Goal: Use online tool/utility: Utilize a website feature to perform a specific function

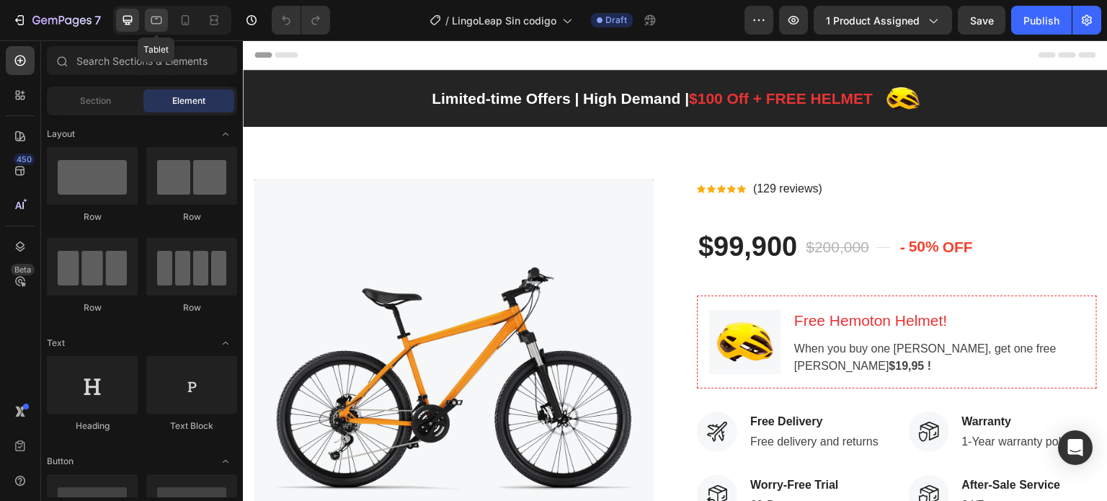
click at [163, 19] on icon at bounding box center [156, 20] width 14 height 14
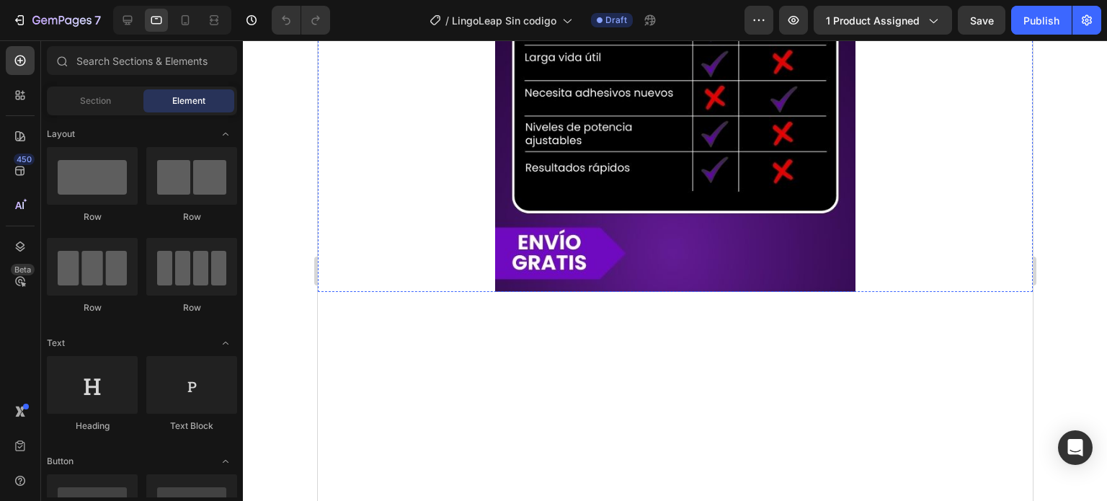
scroll to position [2814, 0]
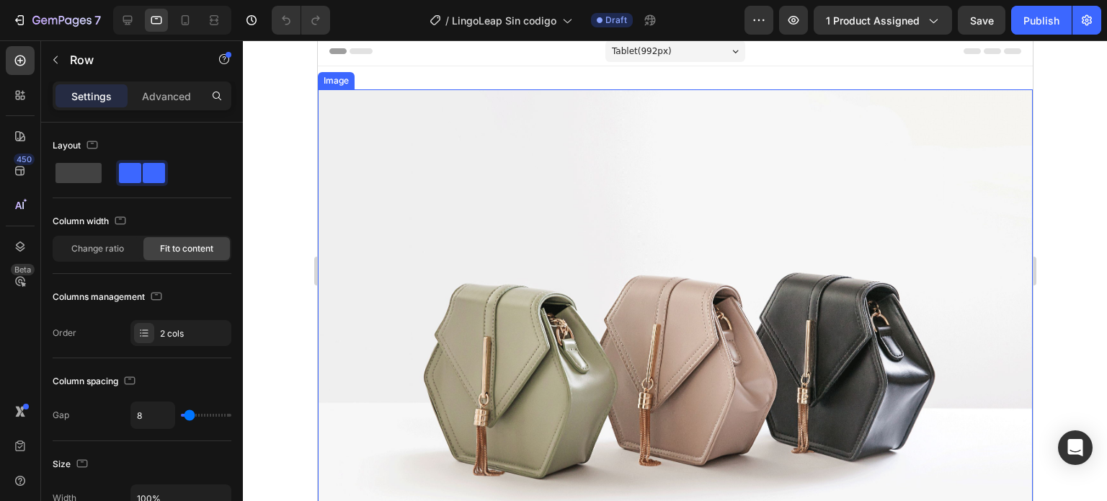
scroll to position [0, 0]
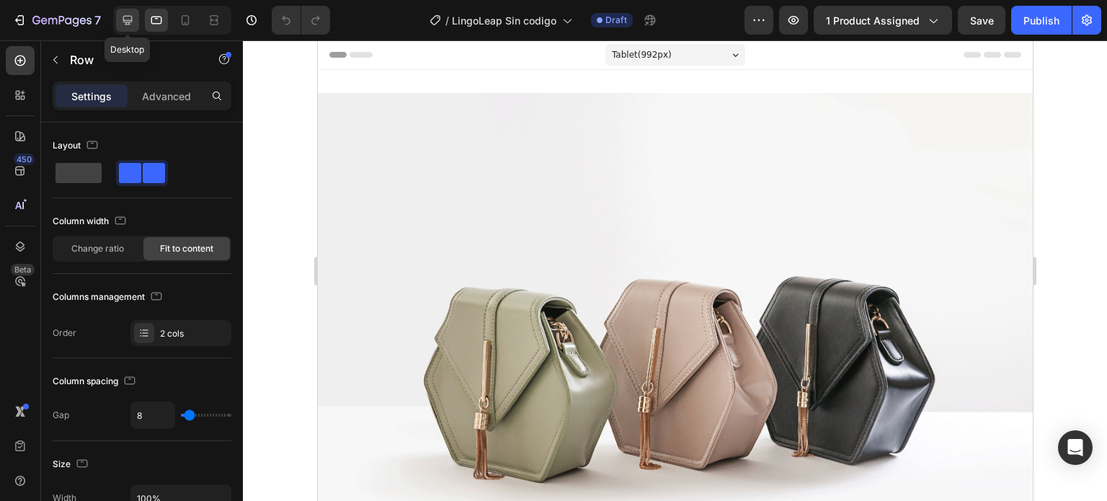
click at [123, 16] on icon at bounding box center [127, 20] width 14 height 14
type input "1200"
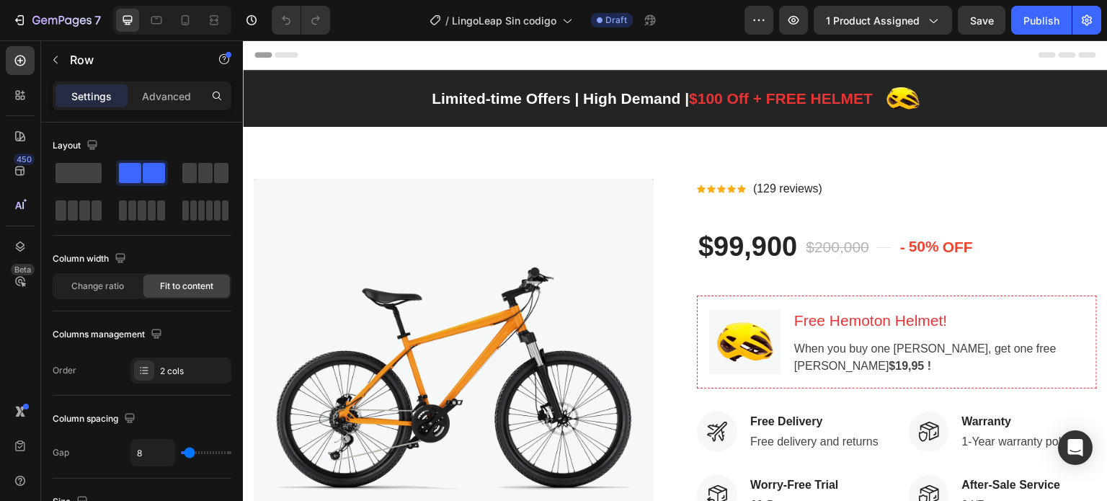
click at [403, 70] on div "Limited-time Offers | High Demand | $100 Off + FREE HELMET Text block Image Row…" at bounding box center [675, 98] width 865 height 57
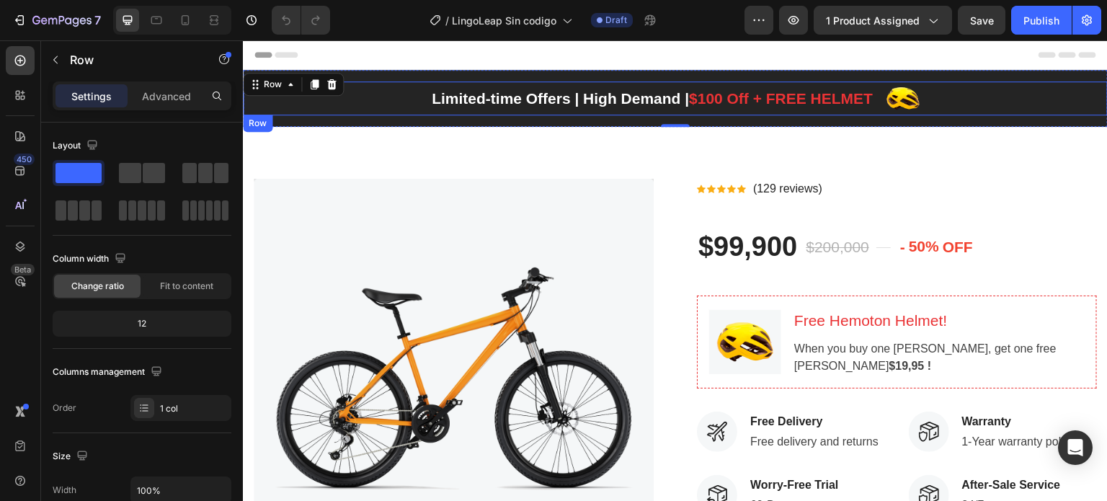
click at [373, 80] on div "Limited-time Offers | High Demand | $100 Off + FREE HELMET Text block Image Row…" at bounding box center [675, 98] width 865 height 57
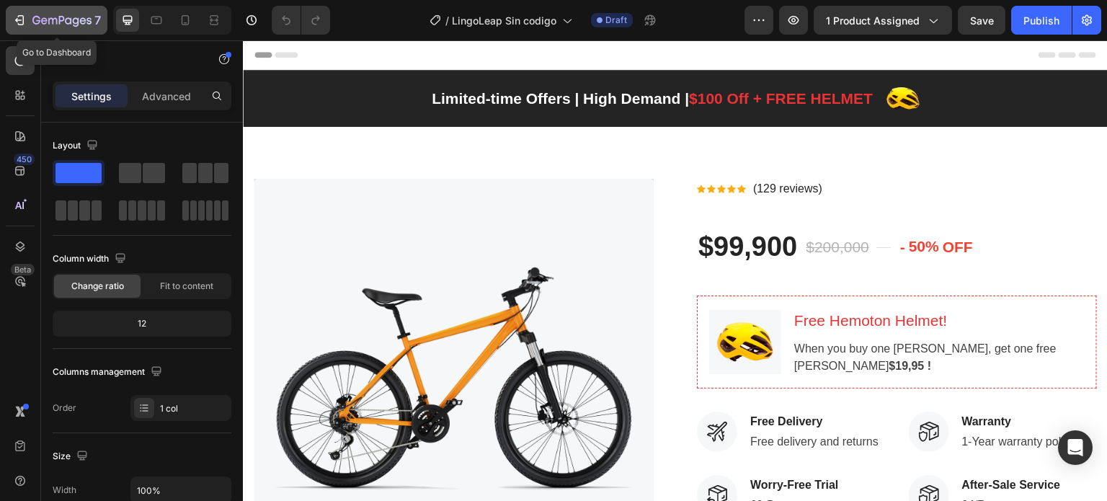
click at [12, 19] on icon "button" at bounding box center [19, 20] width 14 height 14
